Goal: Task Accomplishment & Management: Manage account settings

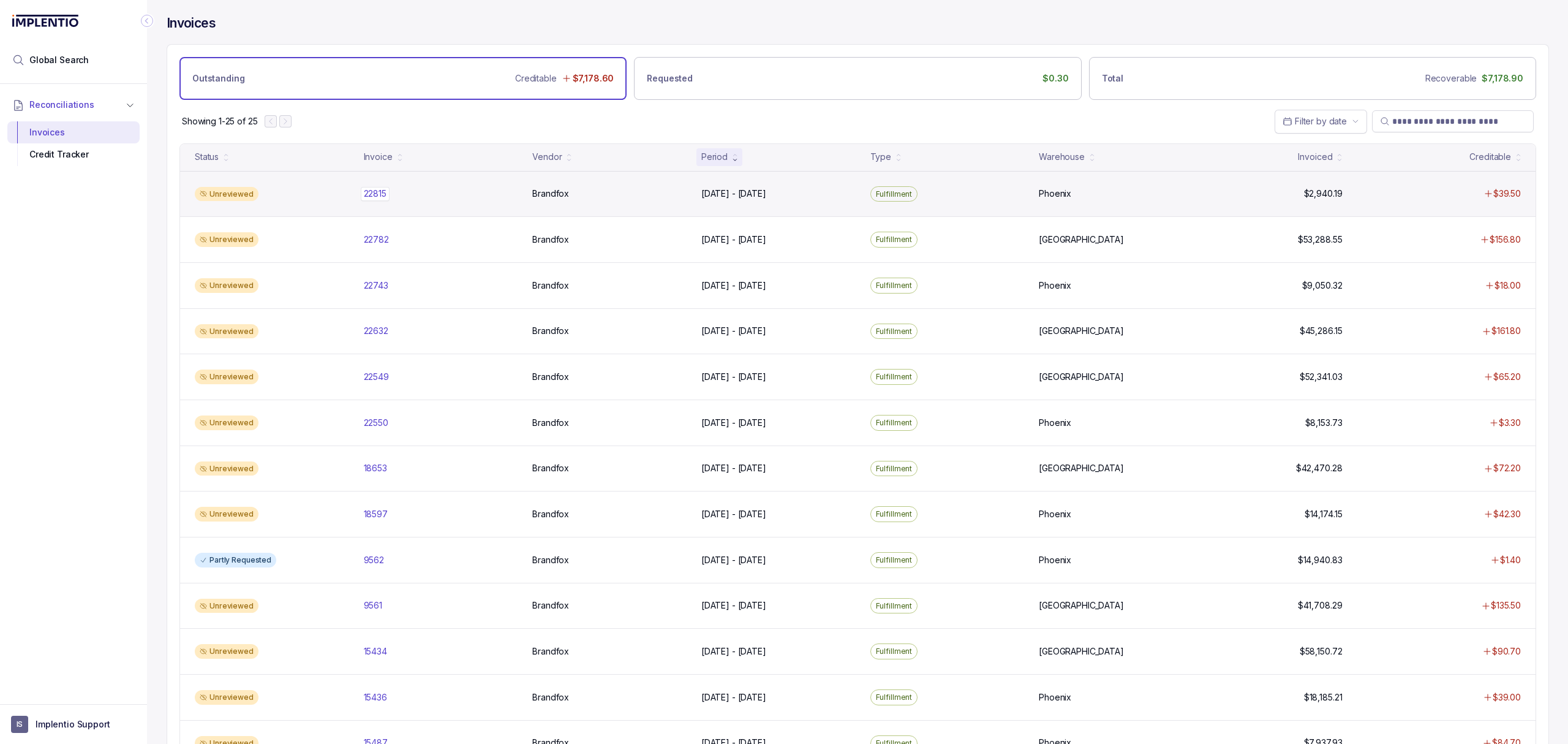
click at [375, 199] on p "22815" at bounding box center [376, 193] width 29 height 13
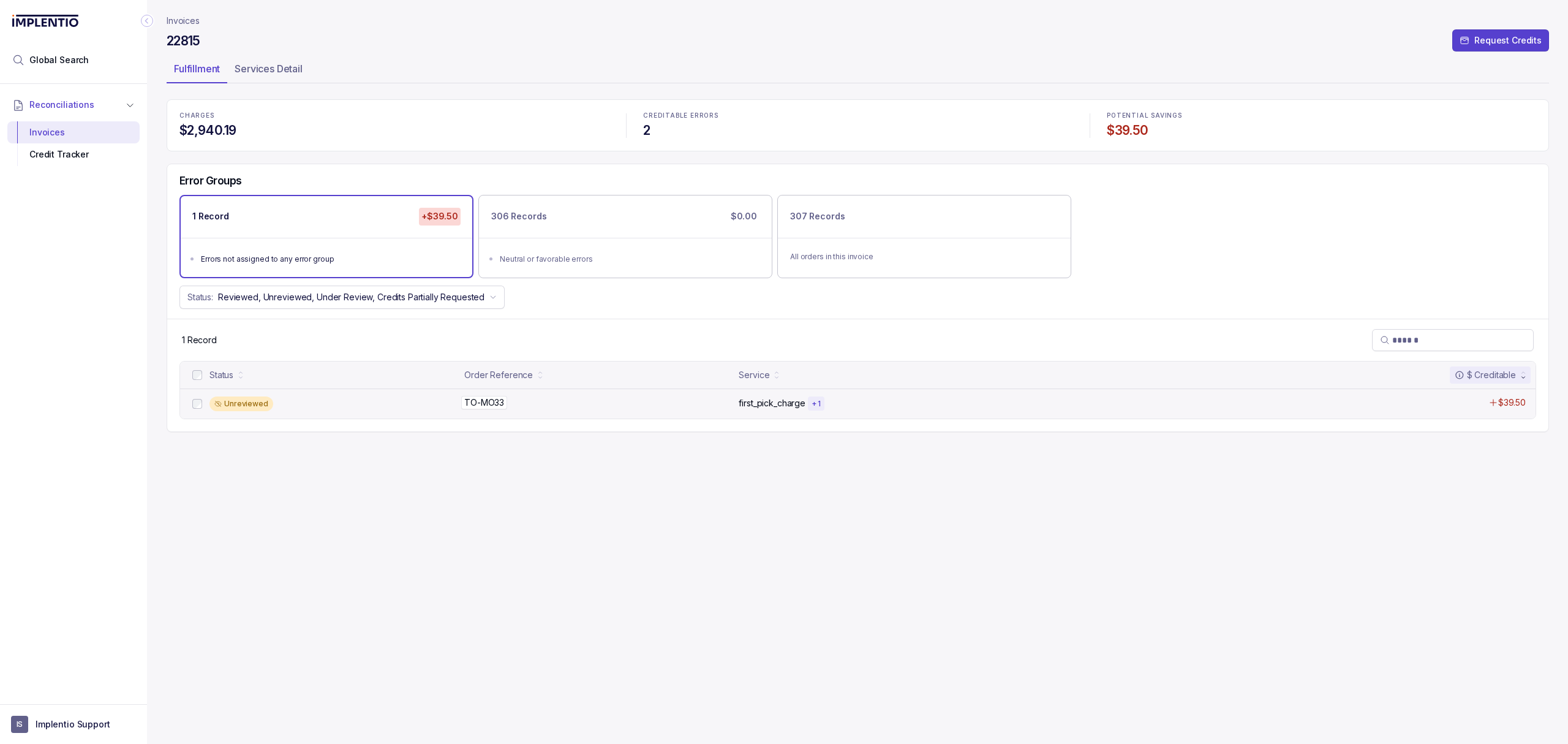
click at [476, 405] on p "TO-MO33" at bounding box center [484, 402] width 46 height 13
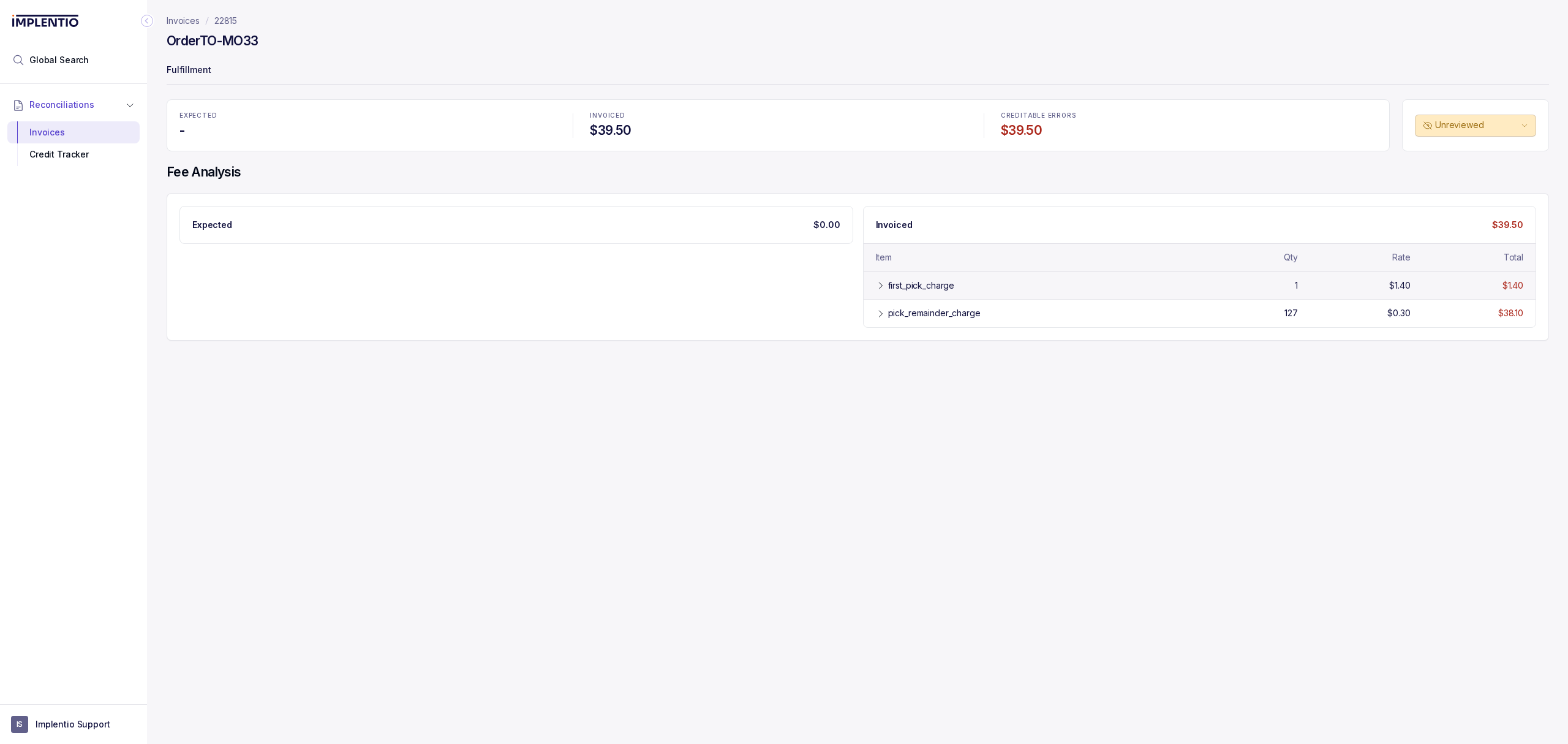
click at [935, 288] on div "first_pick_charge" at bounding box center [921, 285] width 67 height 12
click at [934, 334] on div "pick_remainder_charge 127 $0.30 $38.10" at bounding box center [1200, 341] width 672 height 28
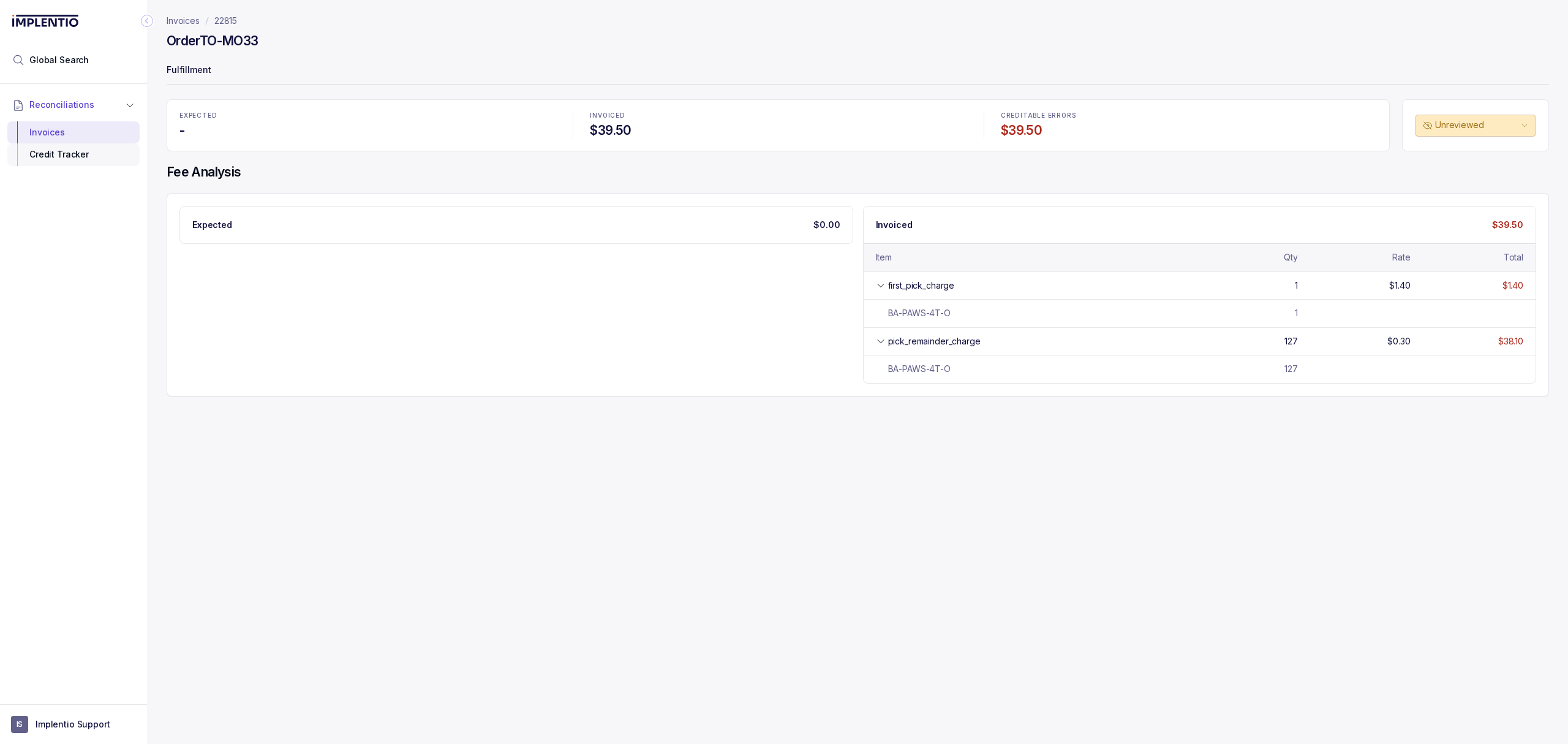
click at [40, 160] on div "Credit Tracker" at bounding box center [73, 154] width 113 height 22
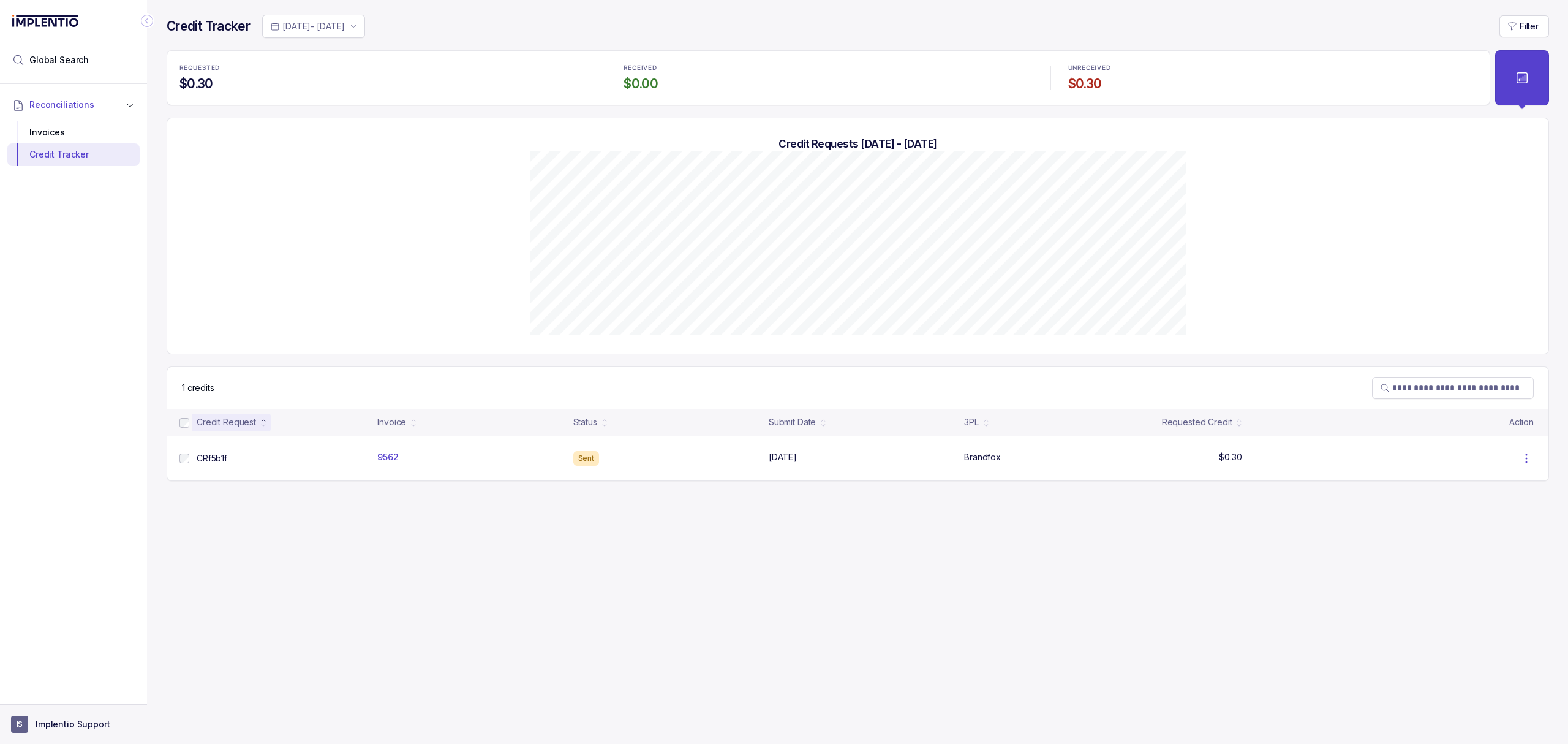
click at [83, 729] on p "Implentio Support" at bounding box center [72, 724] width 75 height 12
click at [82, 702] on p "Logout" at bounding box center [81, 697] width 101 height 12
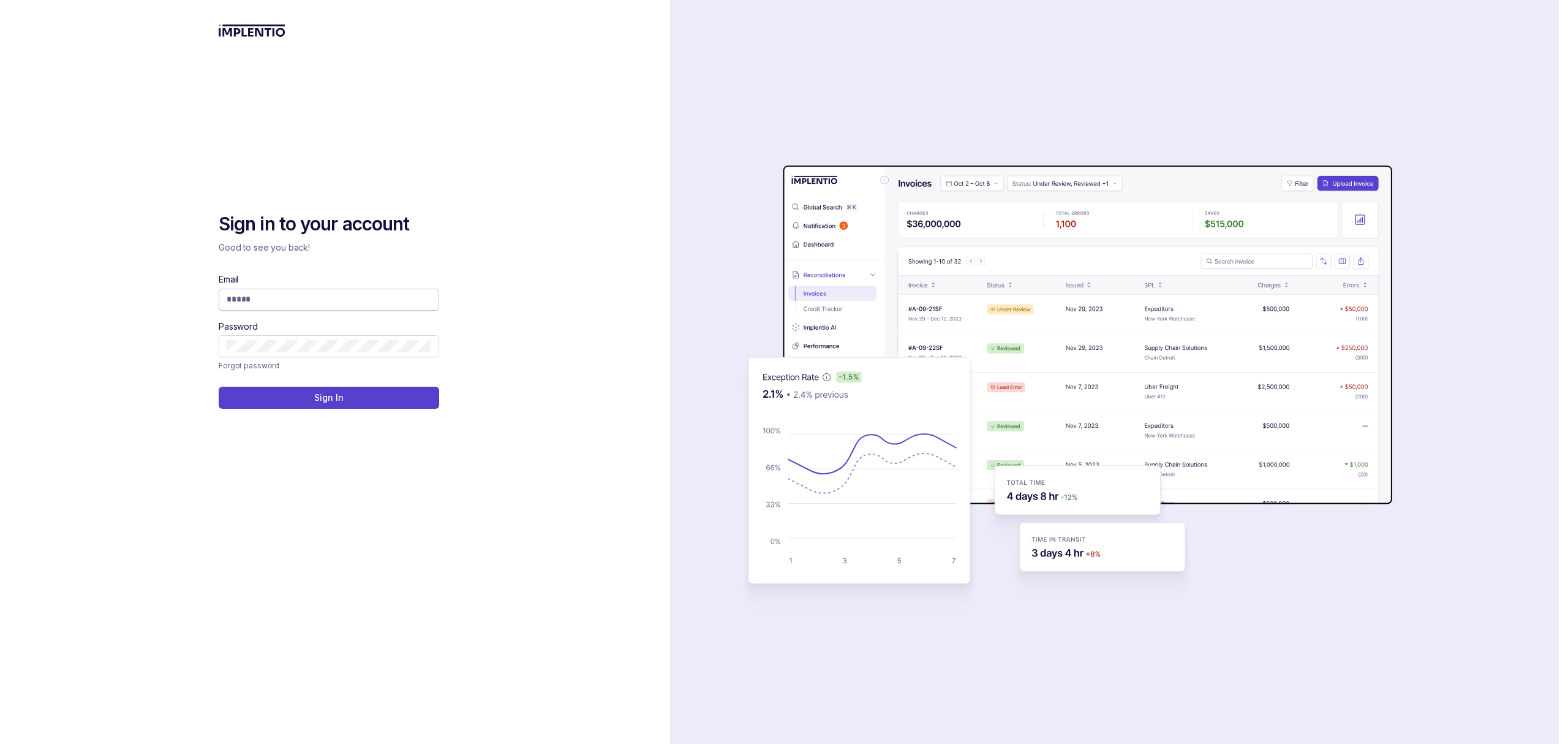
click at [277, 301] on input "Email" at bounding box center [329, 299] width 205 height 12
type input "**********"
